Goal: Information Seeking & Learning: Learn about a topic

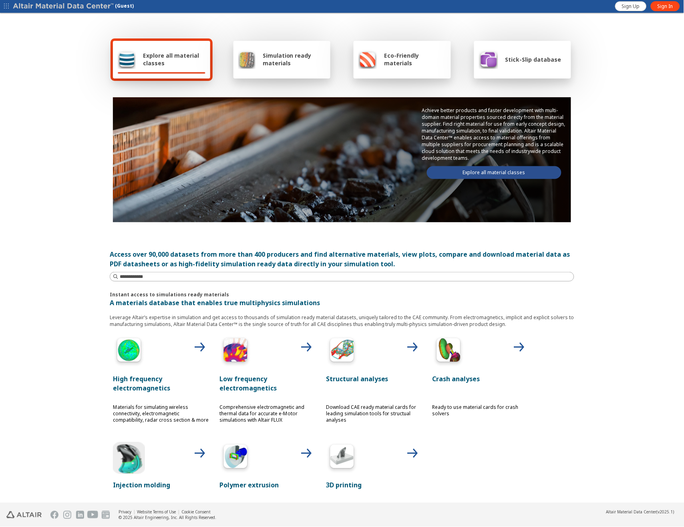
click at [495, 173] on link "Explore all material classes" at bounding box center [494, 172] width 135 height 13
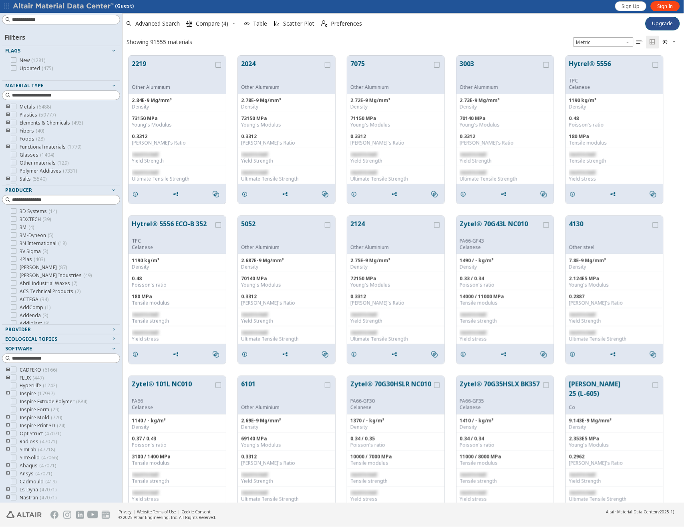
scroll to position [447, 555]
click at [661, 8] on span "Sign In" at bounding box center [666, 6] width 16 height 6
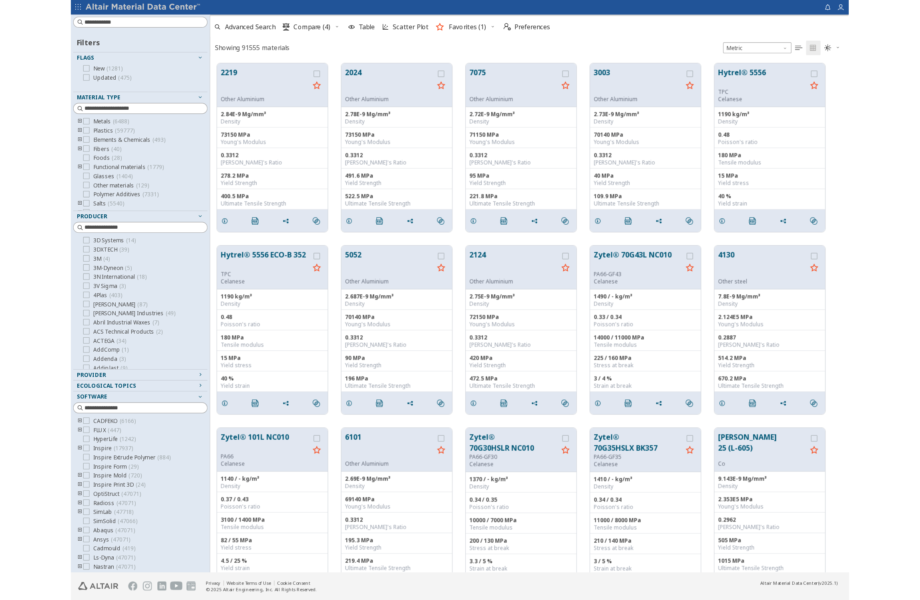
scroll to position [447, 555]
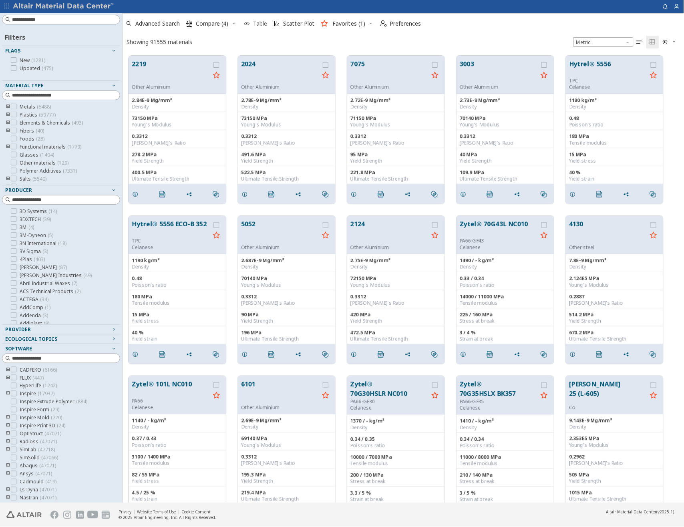
click at [257, 22] on span "Table" at bounding box center [260, 24] width 14 height 6
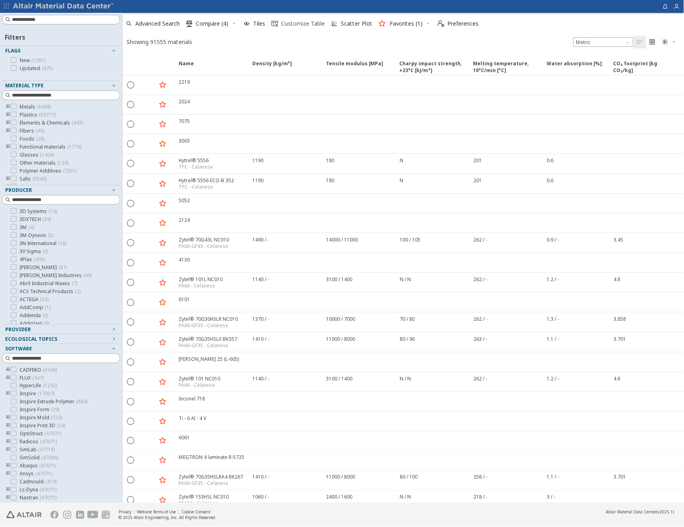
click at [300, 21] on span "Customize Table" at bounding box center [303, 24] width 44 height 6
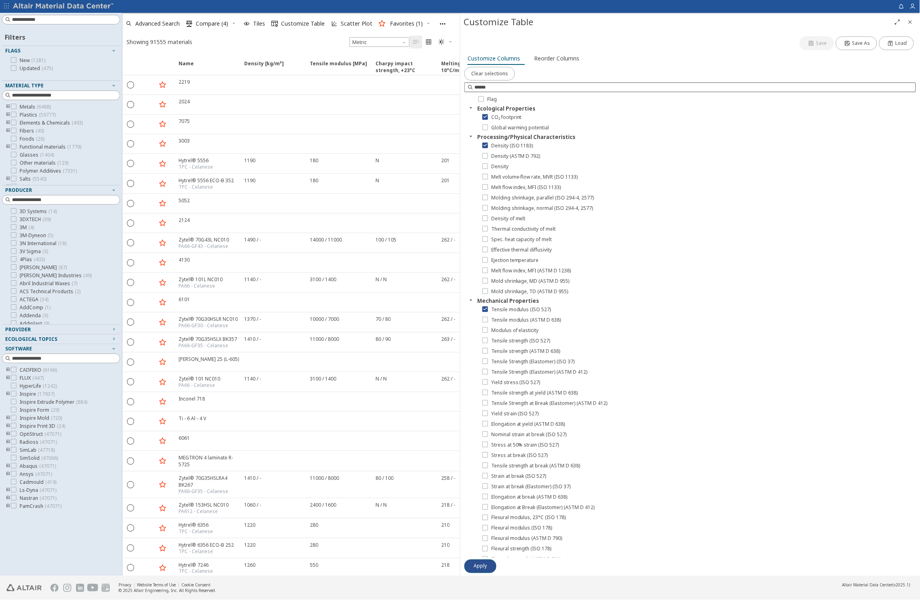
click at [505, 87] on input at bounding box center [695, 87] width 441 height 8
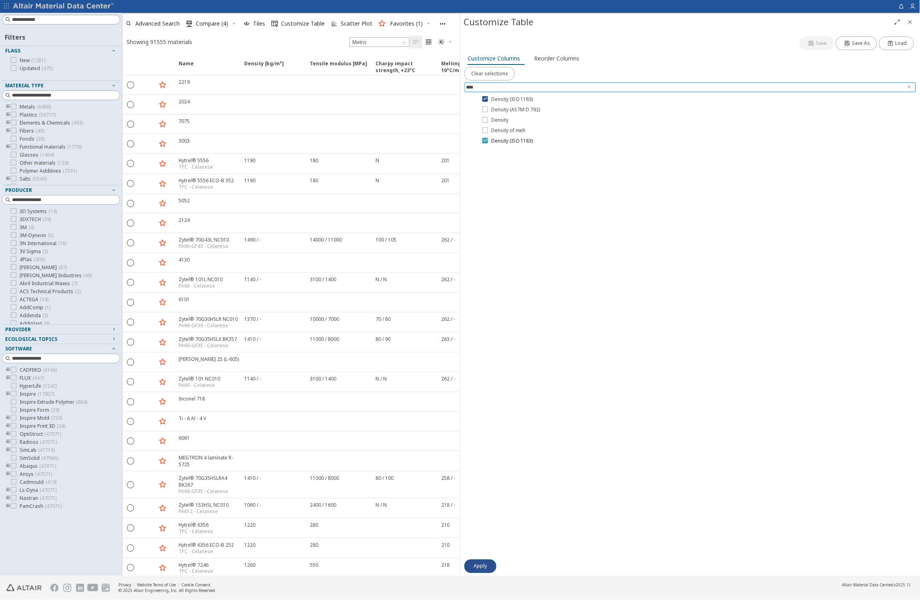
type input "****"
click at [487, 141] on icon at bounding box center [486, 140] width 6 height 6
click at [485, 141] on icon at bounding box center [486, 140] width 6 height 6
drag, startPoint x: 491, startPoint y: 87, endPoint x: 458, endPoint y: 89, distance: 32.5
click at [458, 89] on div "Filters Flags New ( 1281 ) Updated ( 475 ) Material Type Metals ( 6488 ) Plasti…" at bounding box center [460, 294] width 920 height 563
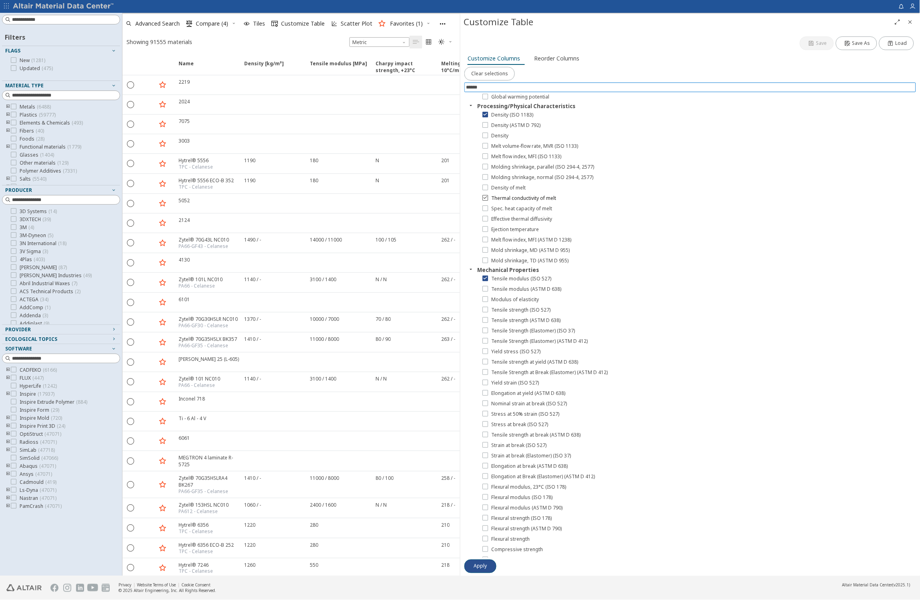
scroll to position [0, 0]
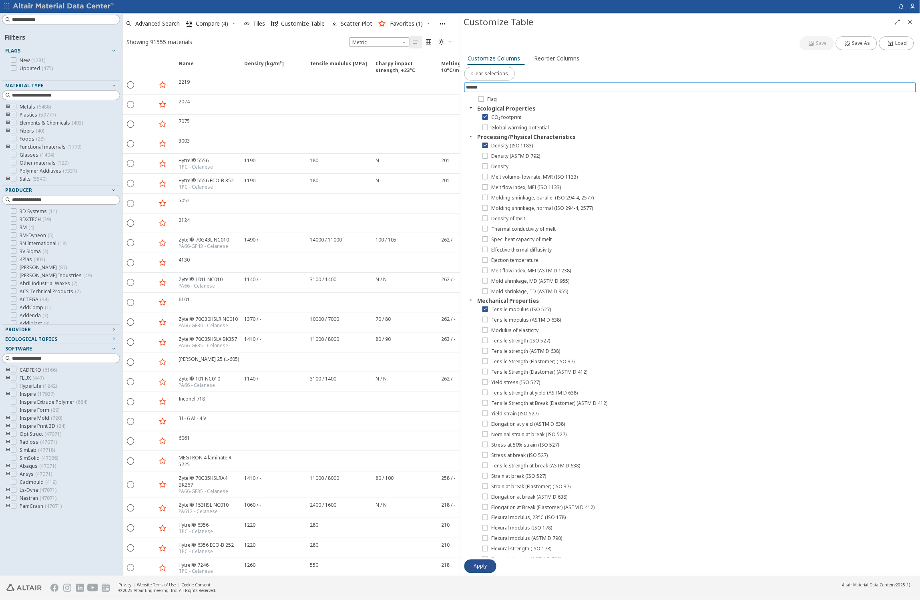
click at [532, 87] on input at bounding box center [691, 87] width 450 height 9
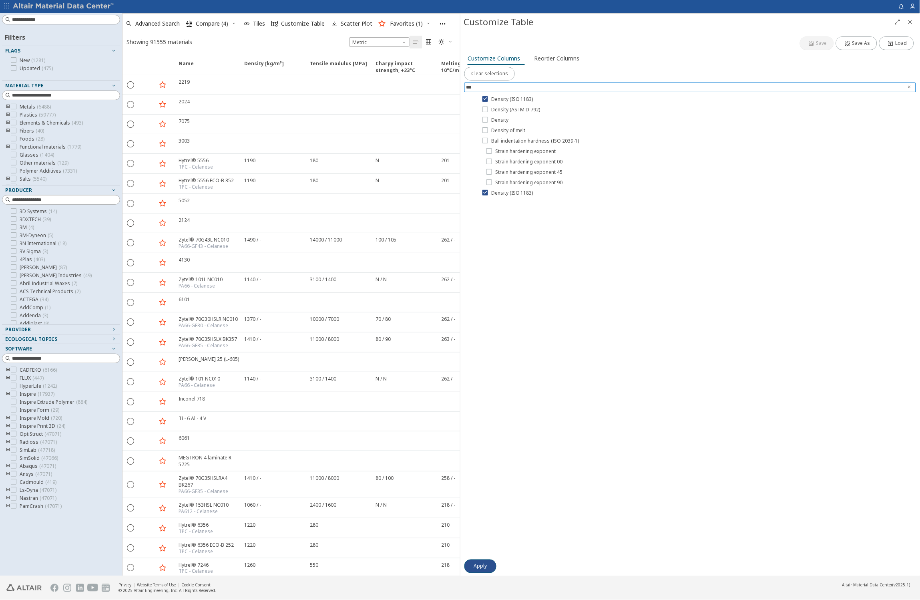
type input "****"
click at [349, 22] on span "Scatter Plot" at bounding box center [357, 24] width 32 height 6
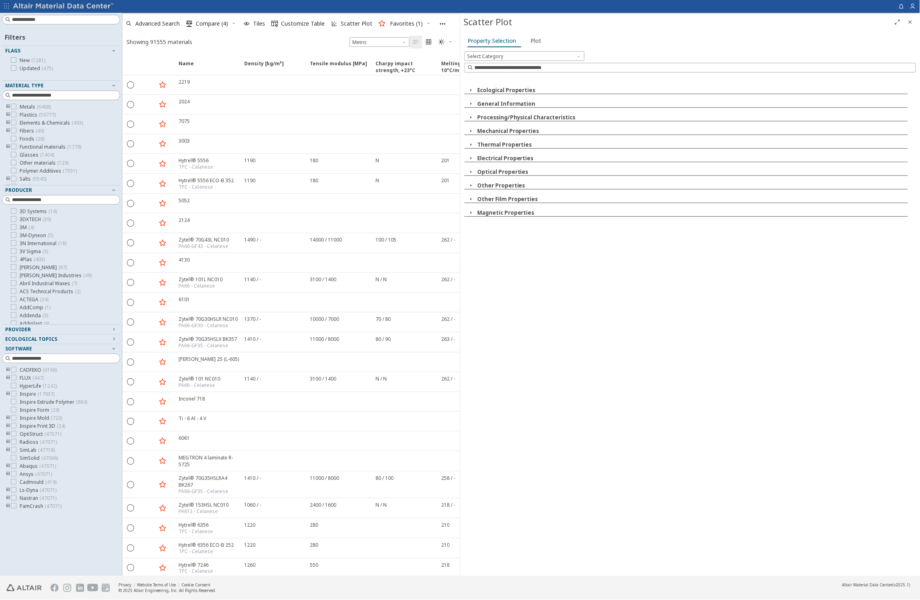
click at [473, 103] on icon "button" at bounding box center [471, 104] width 6 height 6
click at [473, 131] on icon "button" at bounding box center [471, 131] width 6 height 6
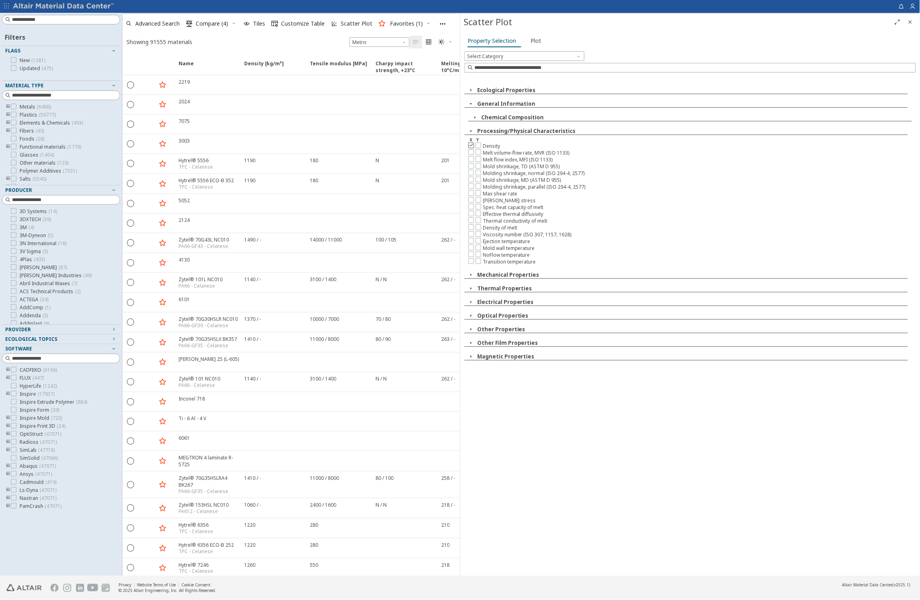
click at [474, 147] on icon at bounding box center [472, 145] width 6 height 6
click at [473, 274] on icon "button" at bounding box center [471, 274] width 6 height 6
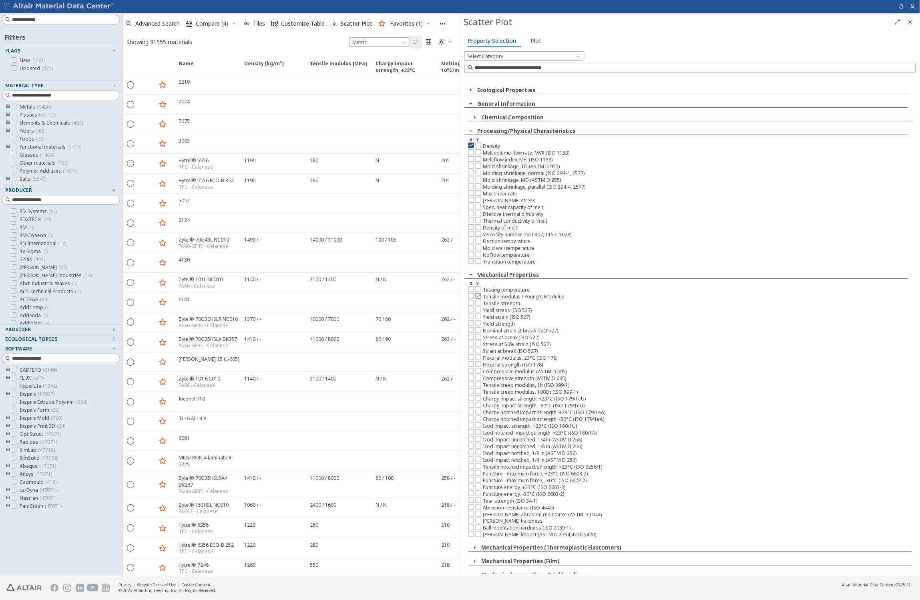
click at [476, 298] on div at bounding box center [479, 296] width 6 height 6
click at [535, 41] on span "Plot" at bounding box center [536, 40] width 11 height 13
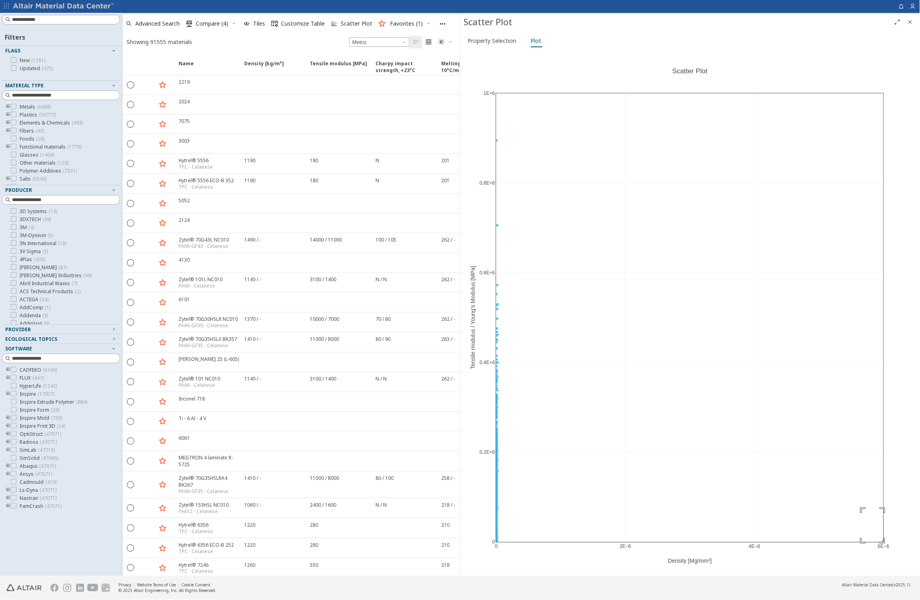
drag, startPoint x: 863, startPoint y: 509, endPoint x: 896, endPoint y: 559, distance: 60.1
click at [684, 56] on icon at bounding box center [875, 58] width 6 height 6
